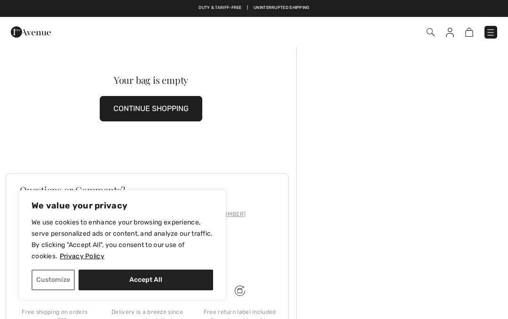
click at [453, 31] on img at bounding box center [450, 32] width 8 height 9
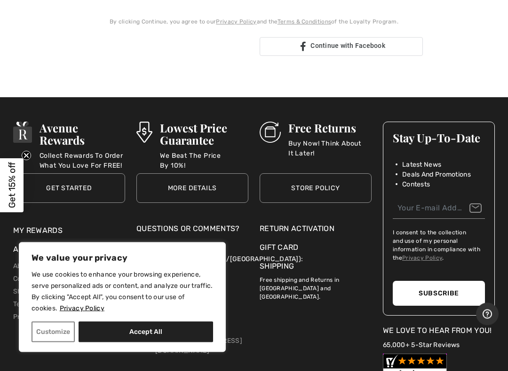
scroll to position [254, 0]
click at [301, 139] on p "Buy Now! Think About It Later!" at bounding box center [329, 148] width 83 height 19
click at [330, 141] on p "Buy Now! Think About It Later!" at bounding box center [329, 148] width 83 height 19
click at [329, 143] on p "Buy Now! Think About It Later!" at bounding box center [329, 148] width 83 height 19
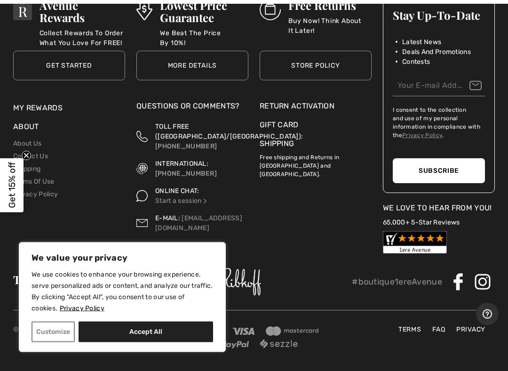
scroll to position [377, 0]
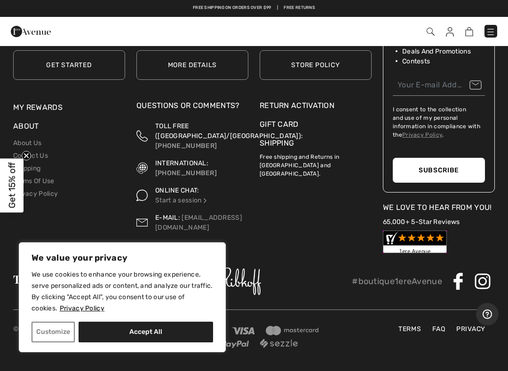
click at [322, 108] on div "Return Activation" at bounding box center [315, 105] width 112 height 11
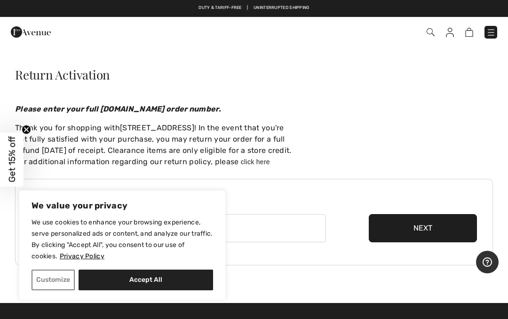
click at [61, 280] on button "Customize" at bounding box center [52, 279] width 43 height 21
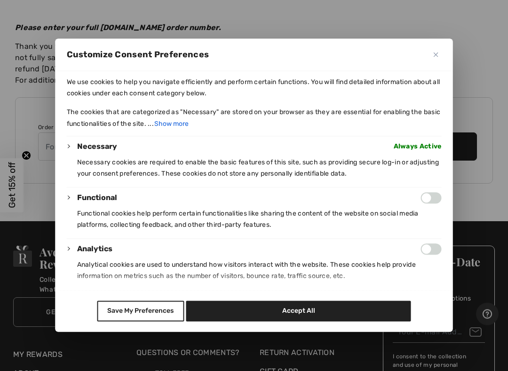
scroll to position [81, 0]
click at [160, 311] on button "Save My Preferences" at bounding box center [140, 311] width 87 height 21
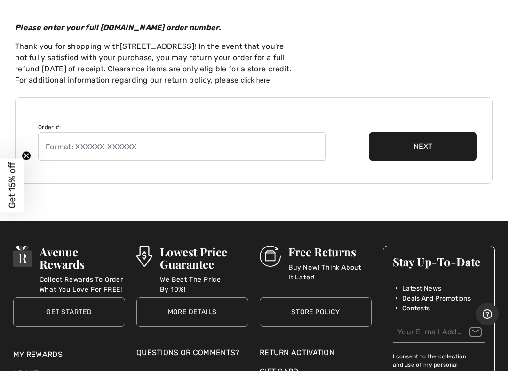
click at [439, 147] on button "Next" at bounding box center [422, 147] width 108 height 28
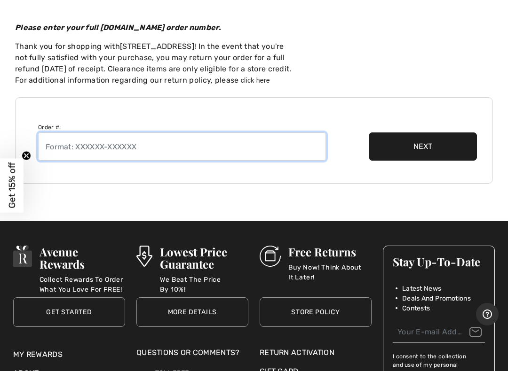
click at [80, 146] on input "text" at bounding box center [182, 147] width 288 height 28
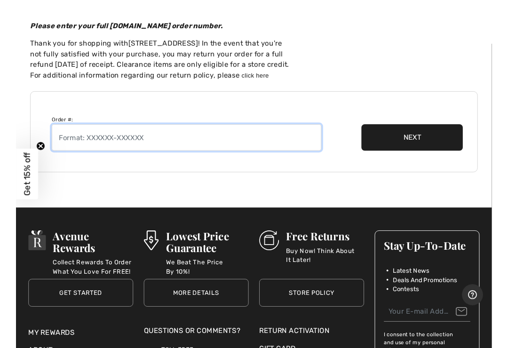
scroll to position [81, 0]
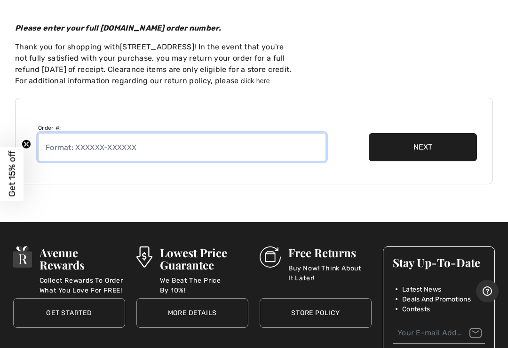
click at [96, 138] on input "text" at bounding box center [182, 147] width 288 height 28
type input "250729-1376980"
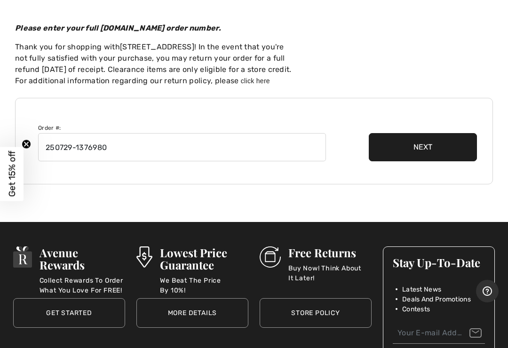
click at [423, 149] on button "Next" at bounding box center [422, 147] width 108 height 28
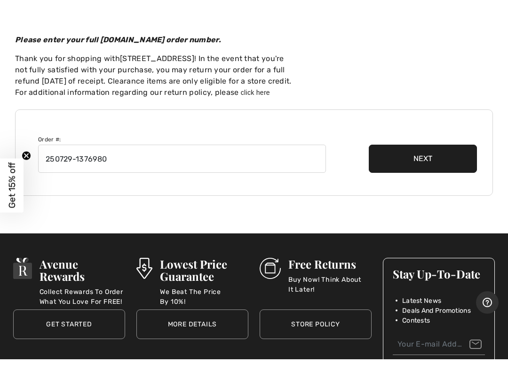
scroll to position [81, 0]
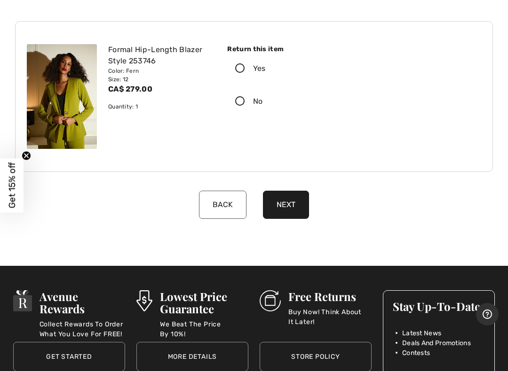
click at [242, 70] on icon at bounding box center [239, 69] width 25 height 10
click at [266, 70] on input "Yes" at bounding box center [269, 69] width 6 height 28
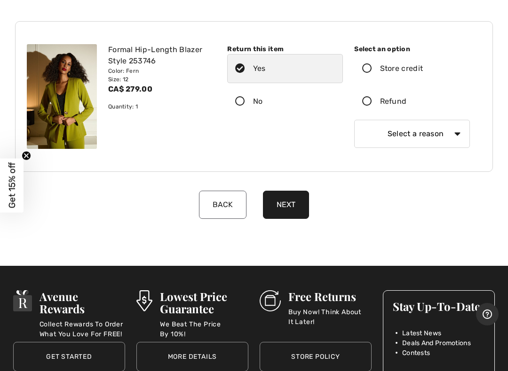
click at [370, 106] on icon at bounding box center [366, 102] width 25 height 10
click at [406, 106] on input "Refund" at bounding box center [409, 101] width 6 height 28
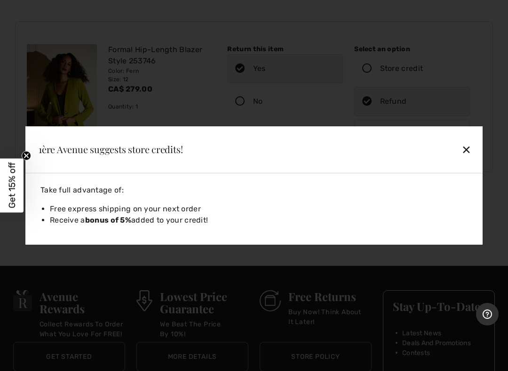
click at [467, 152] on div "✕" at bounding box center [422, 150] width 105 height 20
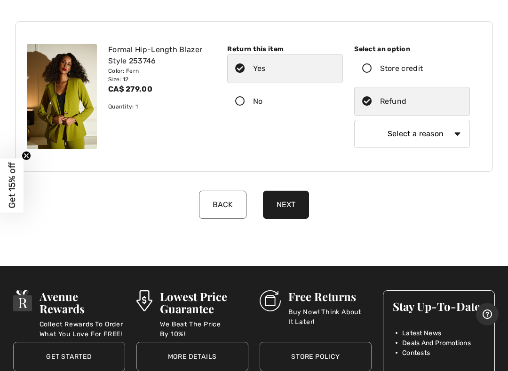
click at [407, 137] on select "Select a reason I received the wrong product or size My order arrived too late …" at bounding box center [412, 134] width 116 height 28
select select "4"
click at [294, 209] on button "Next" at bounding box center [286, 205] width 46 height 28
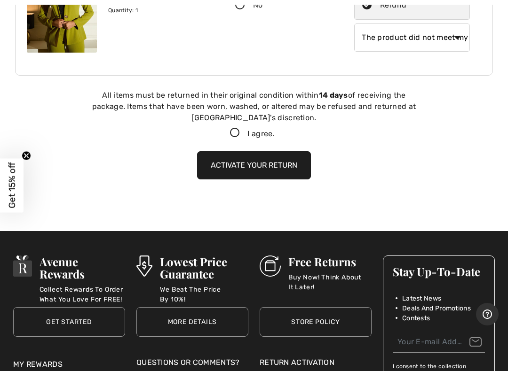
scroll to position [211, 0]
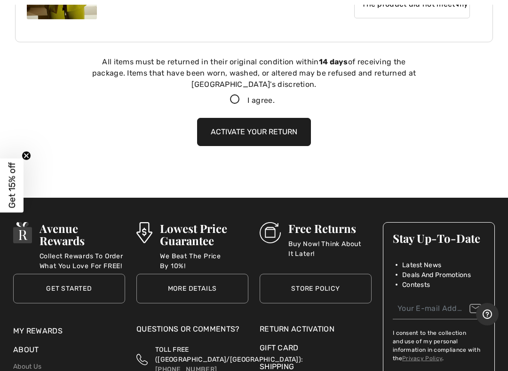
click at [234, 105] on icon at bounding box center [234, 100] width 25 height 10
click at [274, 103] on input "I agree." at bounding box center [277, 100] width 6 height 6
checkbox input "true"
click at [269, 140] on button "Activate your return" at bounding box center [254, 132] width 114 height 28
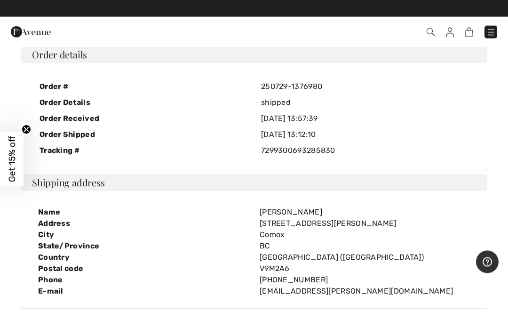
scroll to position [0, 0]
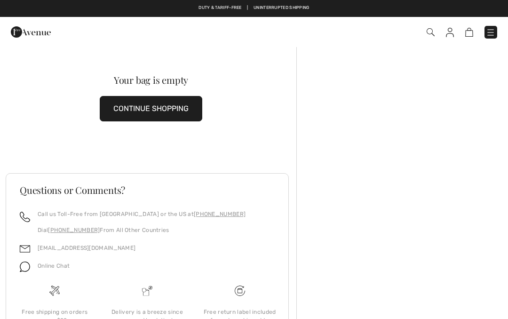
click at [180, 98] on button "CONTINUE SHOPPING" at bounding box center [151, 108] width 102 height 25
click at [157, 106] on button "CONTINUE SHOPPING" at bounding box center [151, 108] width 102 height 25
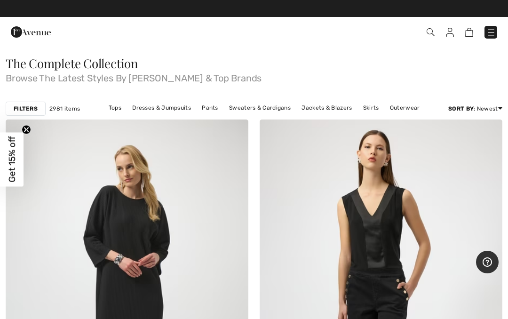
click at [331, 108] on link "Jackets & Blazers" at bounding box center [327, 108] width 60 height 12
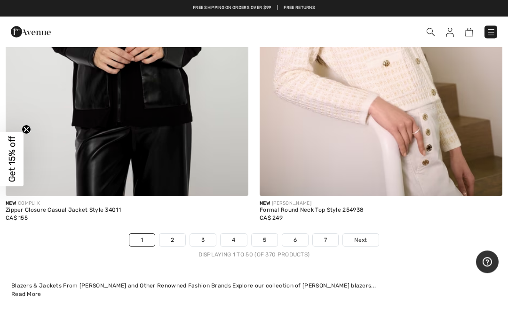
scroll to position [10359, 0]
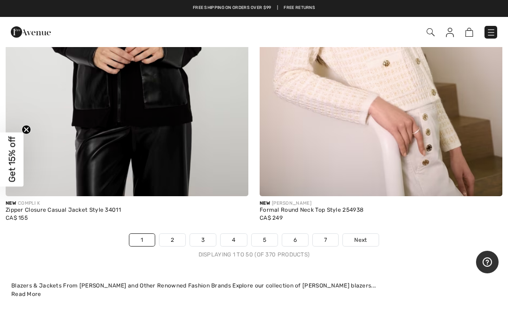
click at [175, 234] on link "2" at bounding box center [172, 240] width 26 height 12
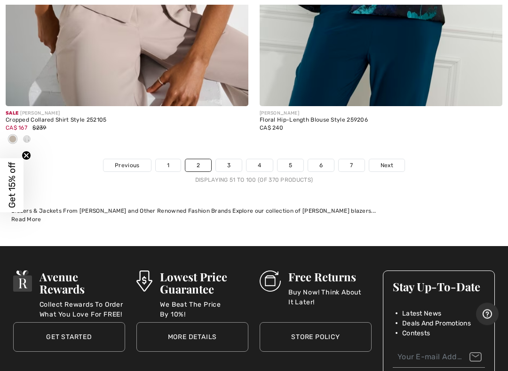
scroll to position [10543, 0]
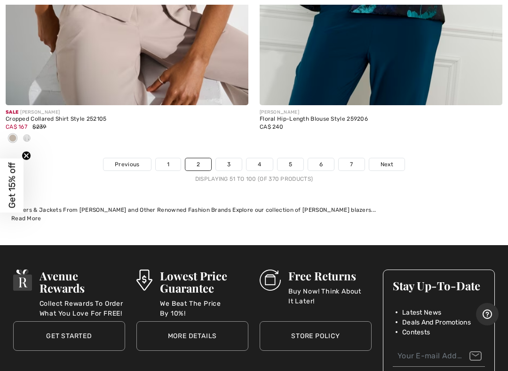
click at [229, 158] on link "3" at bounding box center [229, 164] width 26 height 12
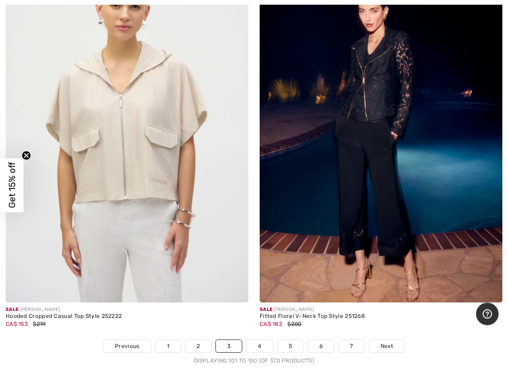
scroll to position [10268, 0]
click at [263, 340] on link "4" at bounding box center [259, 346] width 26 height 12
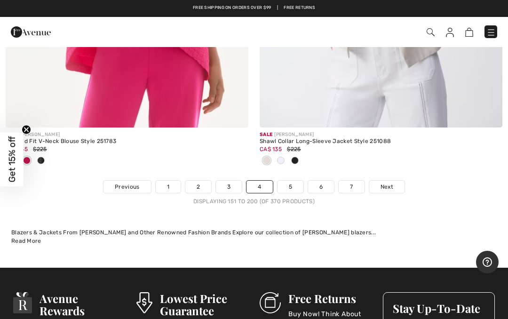
scroll to position [10536, 0]
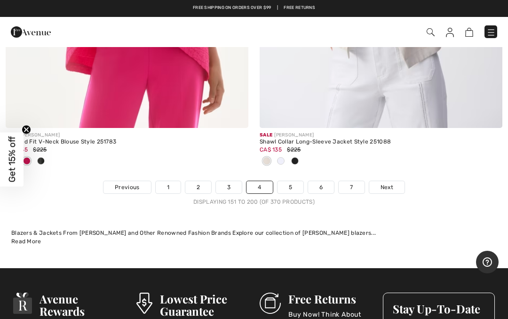
click at [297, 181] on link "5" at bounding box center [290, 187] width 26 height 12
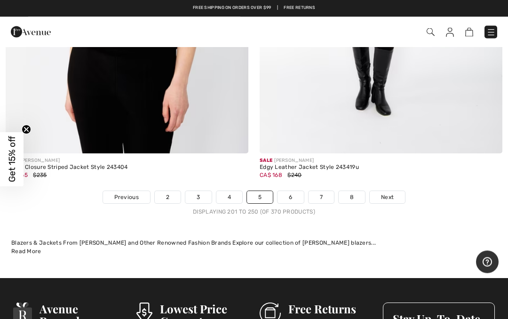
scroll to position [10495, 0]
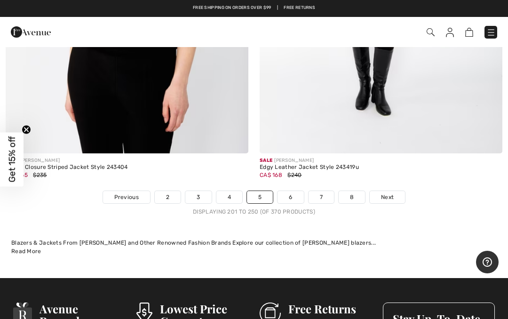
click at [299, 191] on link "6" at bounding box center [290, 197] width 26 height 12
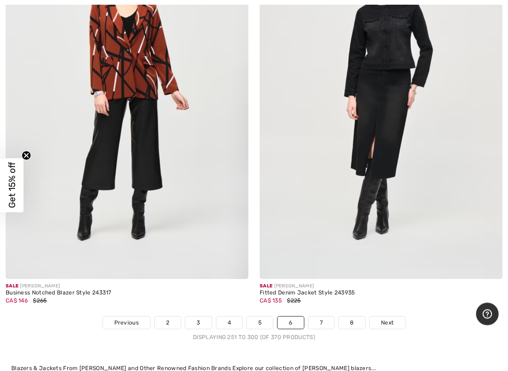
scroll to position [10291, 0]
click at [332, 317] on link "7" at bounding box center [320, 323] width 25 height 12
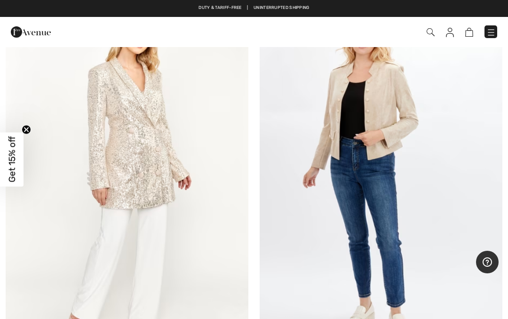
scroll to position [10323, 0]
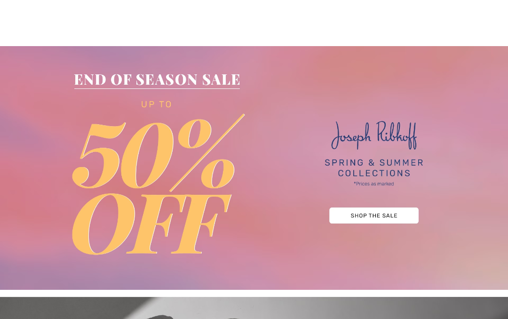
checkbox input "true"
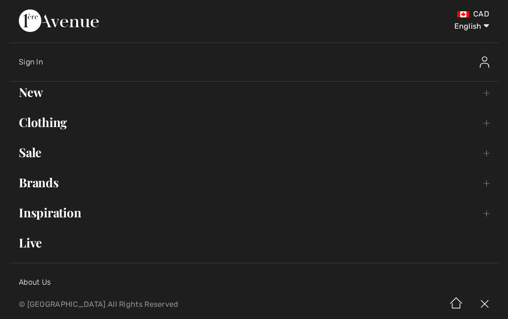
click at [64, 132] on link "Clothing Toggle submenu" at bounding box center [253, 122] width 489 height 21
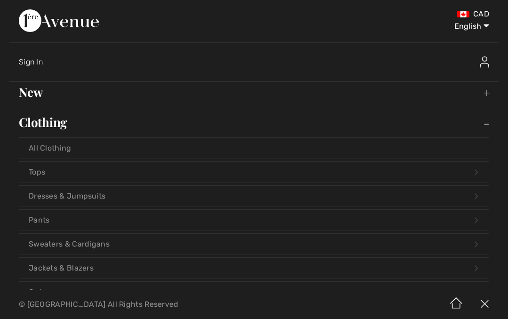
click at [40, 95] on link "New Toggle submenu" at bounding box center [253, 92] width 489 height 21
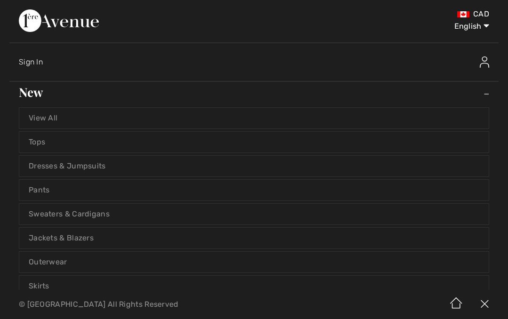
click at [102, 288] on link "Skirts" at bounding box center [253, 285] width 469 height 21
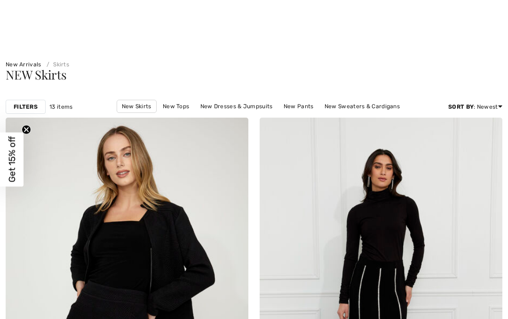
checkbox input "true"
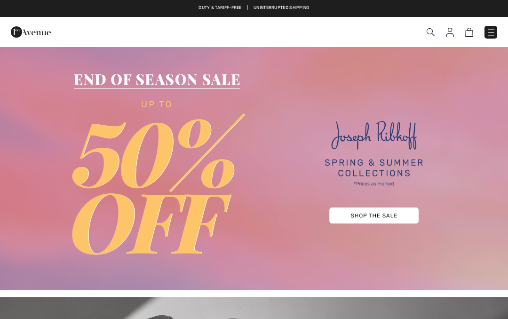
checkbox input "true"
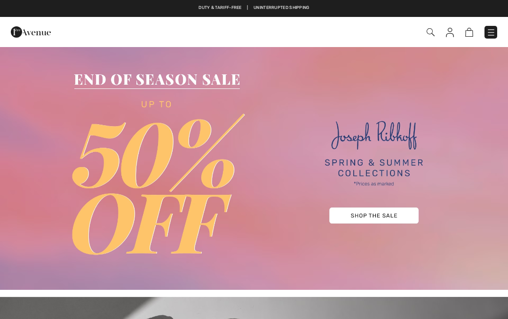
checkbox input "true"
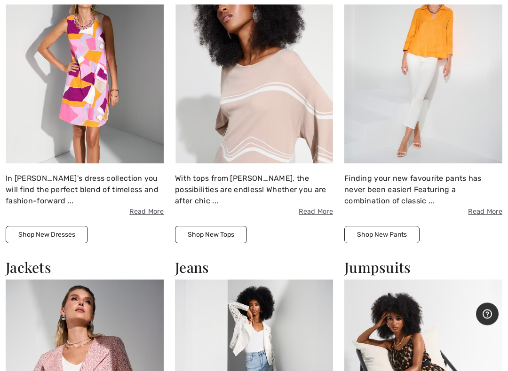
scroll to position [723, 0]
click at [221, 235] on button "Shop New Tops" at bounding box center [211, 234] width 72 height 17
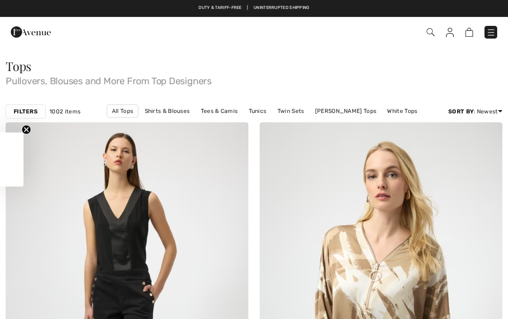
checkbox input "true"
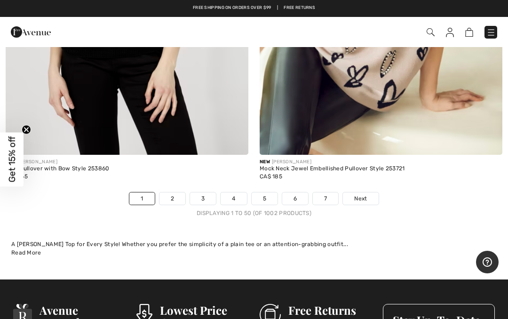
scroll to position [10399, 0]
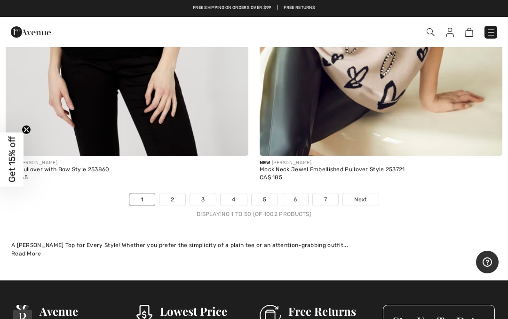
click at [176, 193] on link "2" at bounding box center [172, 199] width 26 height 12
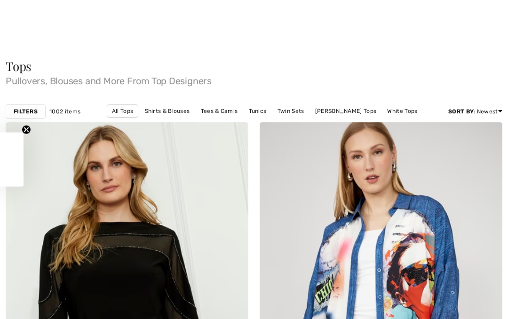
checkbox input "true"
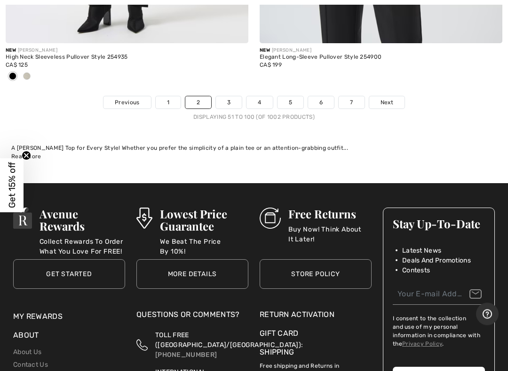
scroll to position [10674, 0]
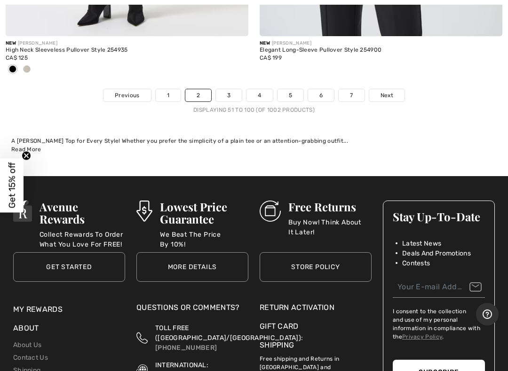
click at [236, 89] on link "3" at bounding box center [229, 95] width 26 height 12
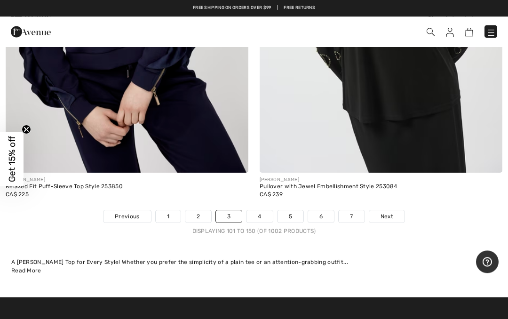
scroll to position [10398, 0]
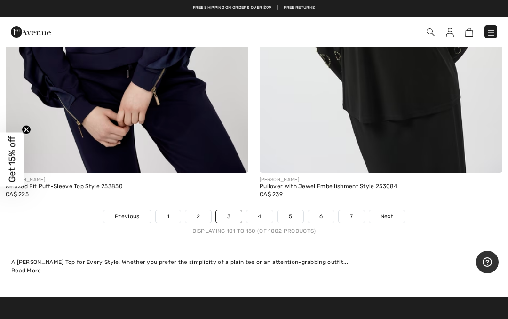
click at [267, 210] on link "4" at bounding box center [259, 216] width 26 height 12
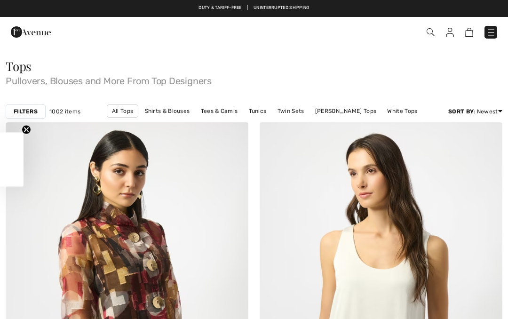
checkbox input "true"
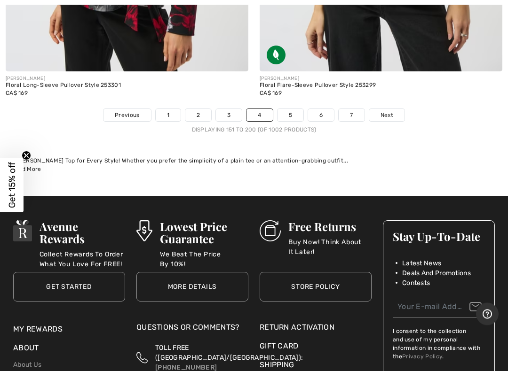
scroll to position [10640, 0]
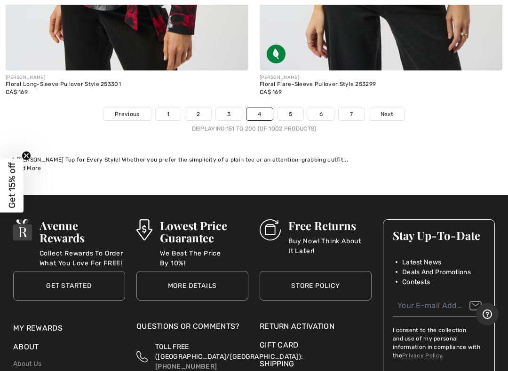
click at [297, 125] on div "Displaying 151 to 200 (of 1002 products)" at bounding box center [254, 129] width 508 height 8
click at [298, 108] on link "5" at bounding box center [290, 114] width 26 height 12
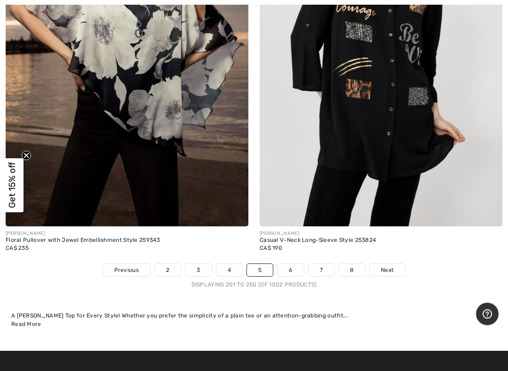
scroll to position [10328, 0]
click at [296, 264] on link "6" at bounding box center [290, 270] width 26 height 12
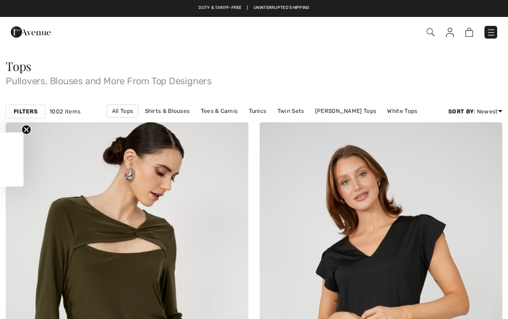
checkbox input "true"
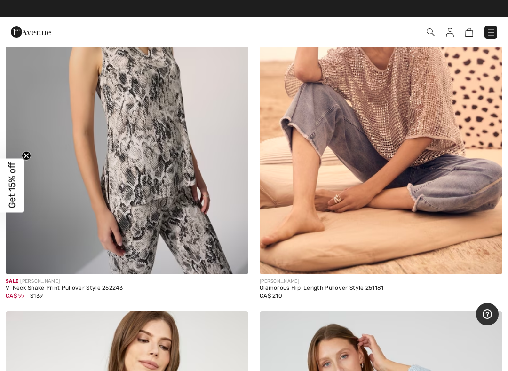
scroll to position [7771, 0]
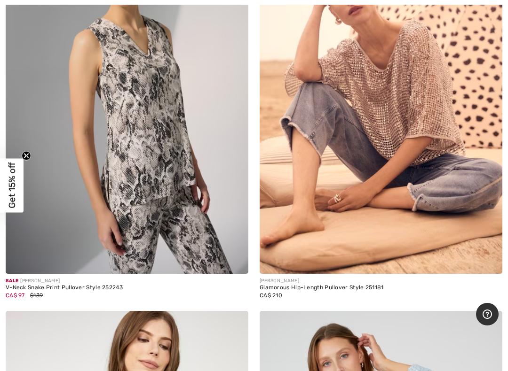
click at [404, 102] on img at bounding box center [380, 92] width 243 height 364
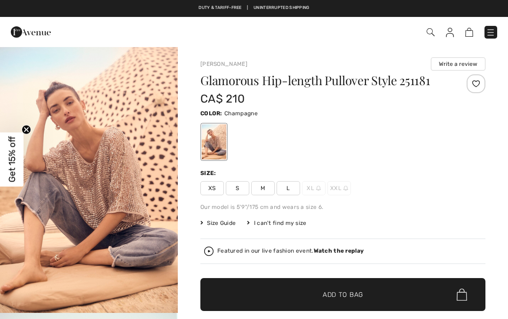
checkbox input "true"
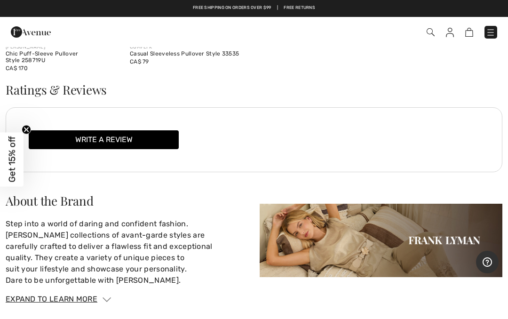
scroll to position [1270, 0]
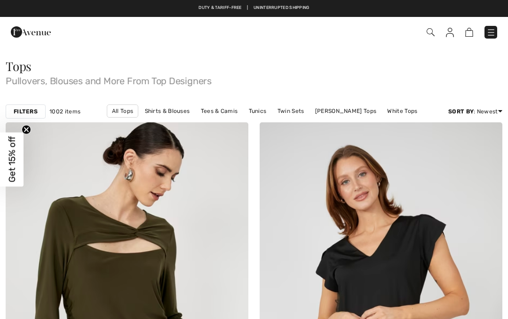
checkbox input "true"
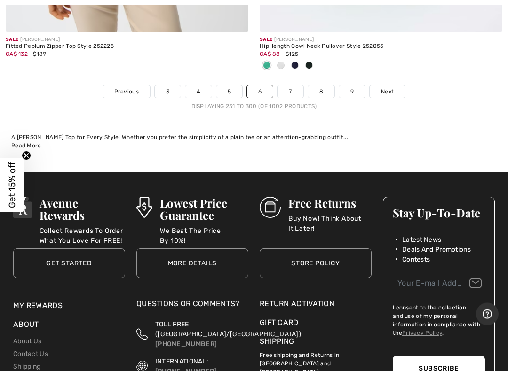
scroll to position [10539, 0]
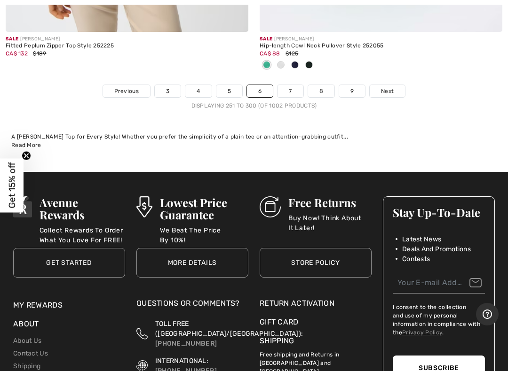
click at [298, 85] on link "7" at bounding box center [289, 91] width 25 height 12
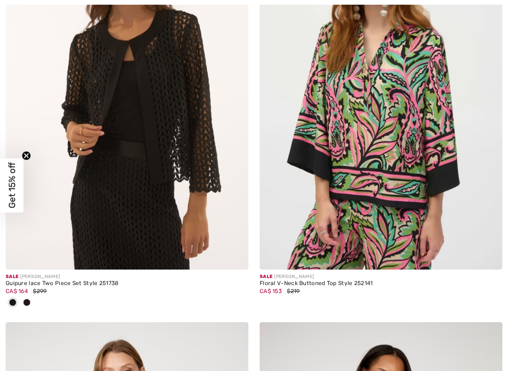
checkbox input "true"
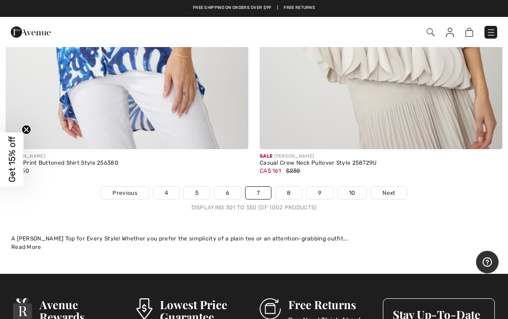
scroll to position [10560, 0]
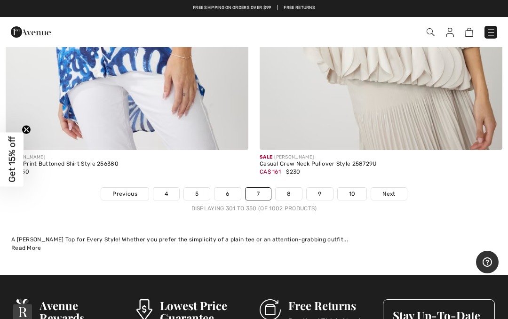
click at [172, 188] on link "4" at bounding box center [166, 194] width 26 height 12
click at [135, 189] on span "Previous" at bounding box center [124, 193] width 24 height 8
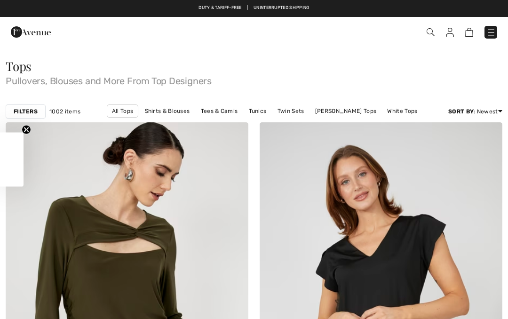
checkbox input "true"
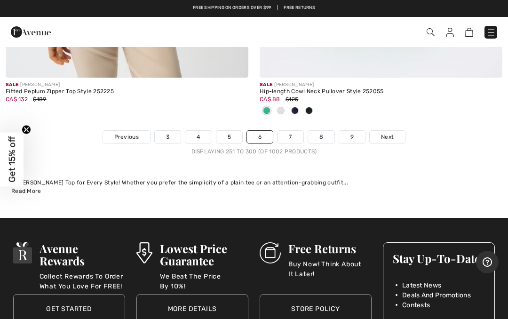
scroll to position [10493, 0]
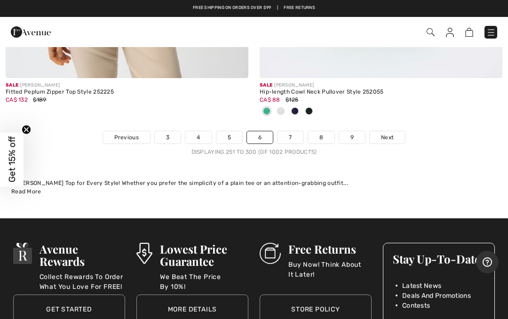
click at [173, 131] on link "3" at bounding box center [168, 137] width 26 height 12
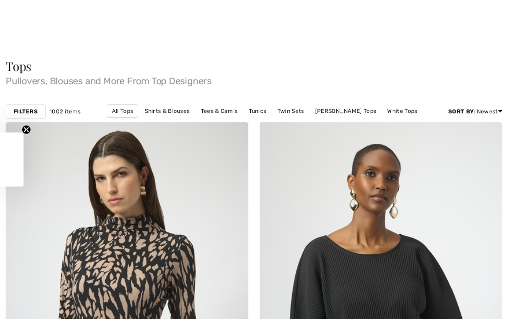
checkbox input "true"
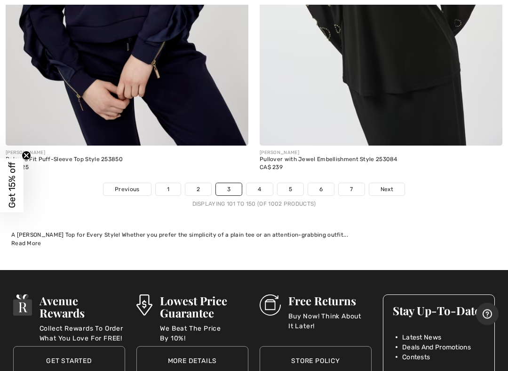
scroll to position [10425, 0]
click at [268, 183] on link "4" at bounding box center [259, 189] width 26 height 12
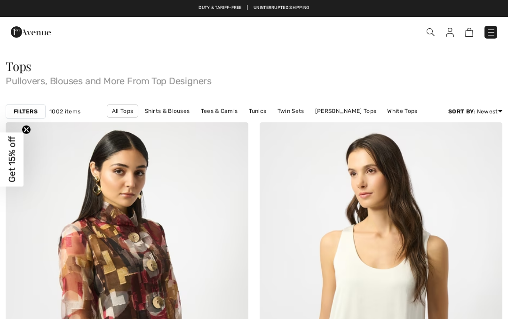
checkbox input "true"
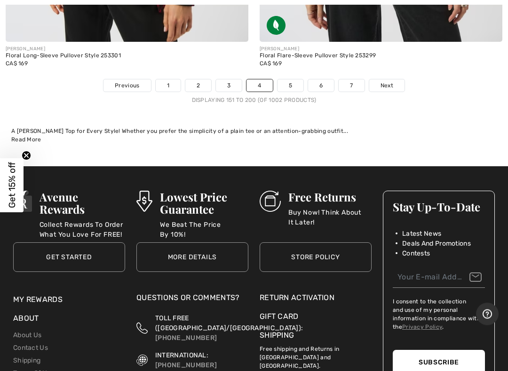
scroll to position [10668, 0]
click at [293, 79] on link "5" at bounding box center [290, 85] width 26 height 12
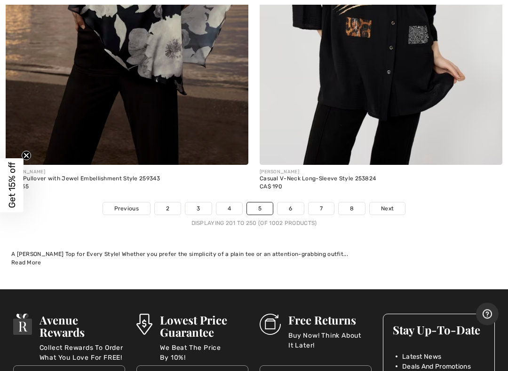
scroll to position [10390, 0]
click at [363, 203] on link "8" at bounding box center [351, 209] width 26 height 12
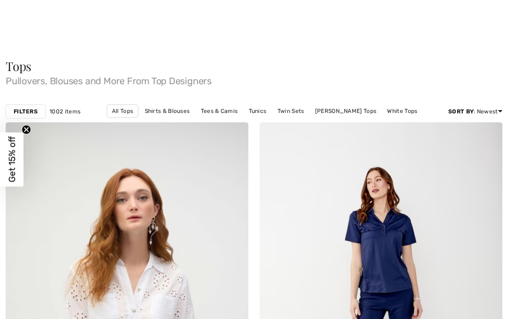
checkbox input "true"
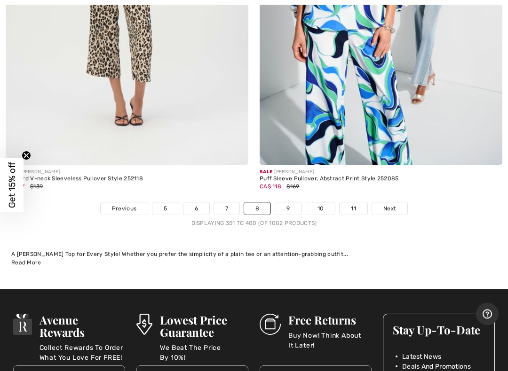
scroll to position [10483, 0]
click at [296, 203] on link "9" at bounding box center [288, 209] width 26 height 12
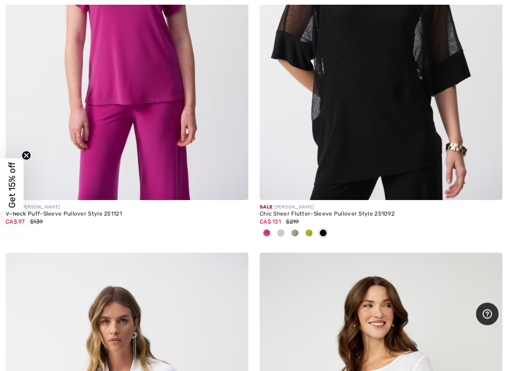
scroll to position [6993, 0]
click at [315, 231] on div at bounding box center [309, 234] width 14 height 16
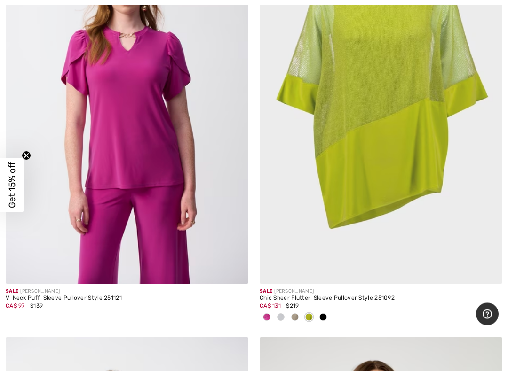
scroll to position [6909, 0]
click at [400, 135] on img at bounding box center [380, 103] width 243 height 364
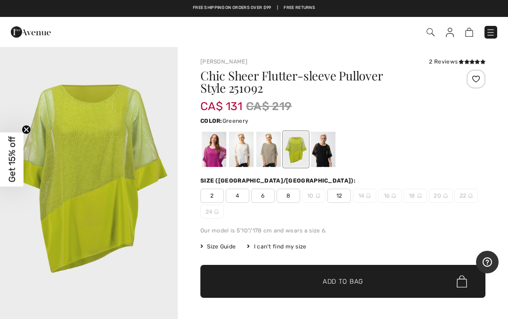
click at [346, 200] on span "12" at bounding box center [339, 195] width 24 height 14
click at [378, 288] on span "✔ Added to Bag Add to Bag" at bounding box center [342, 281] width 285 height 33
click at [434, 287] on span "✔ Added to Bag Add to Bag" at bounding box center [342, 281] width 285 height 33
click at [465, 31] on img at bounding box center [463, 32] width 8 height 9
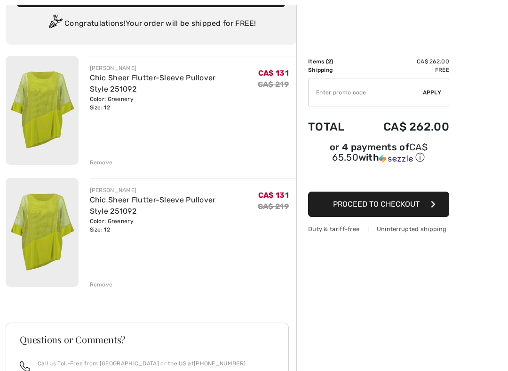
scroll to position [69, 0]
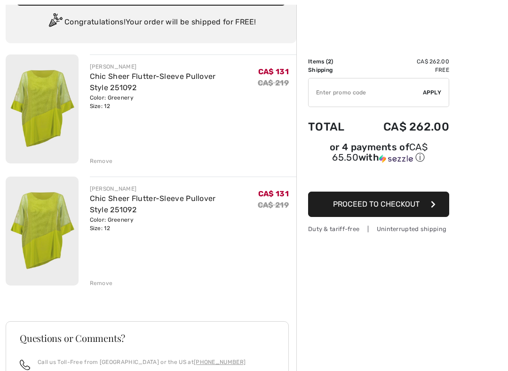
click at [331, 63] on td "Items ( 2 )" at bounding box center [333, 61] width 50 height 8
click at [321, 66] on td "Shipping" at bounding box center [333, 70] width 50 height 8
click at [105, 284] on div "Remove" at bounding box center [101, 283] width 23 height 8
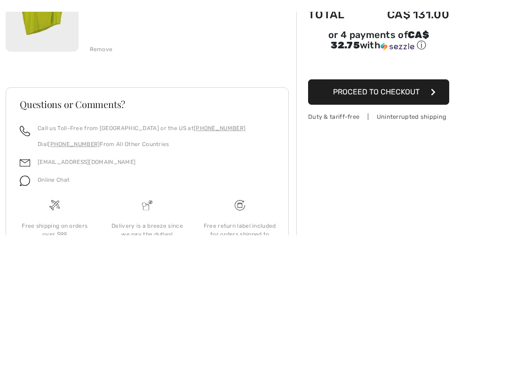
scroll to position [103, 0]
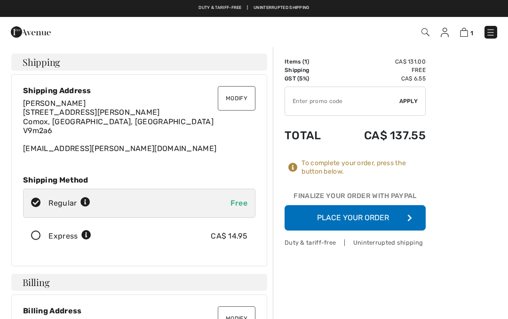
click at [405, 223] on button "Place Your Order" at bounding box center [354, 217] width 141 height 25
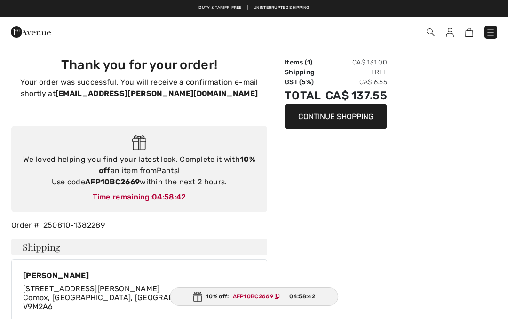
checkbox input "true"
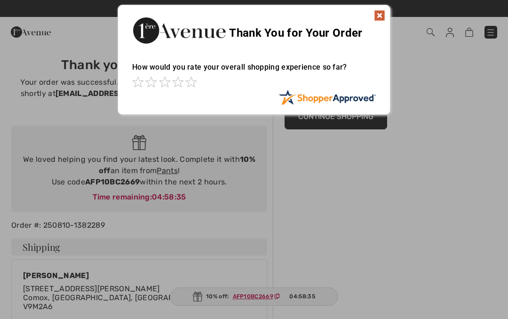
click at [384, 14] on img at bounding box center [379, 15] width 11 height 11
